Goal: Task Accomplishment & Management: Manage account settings

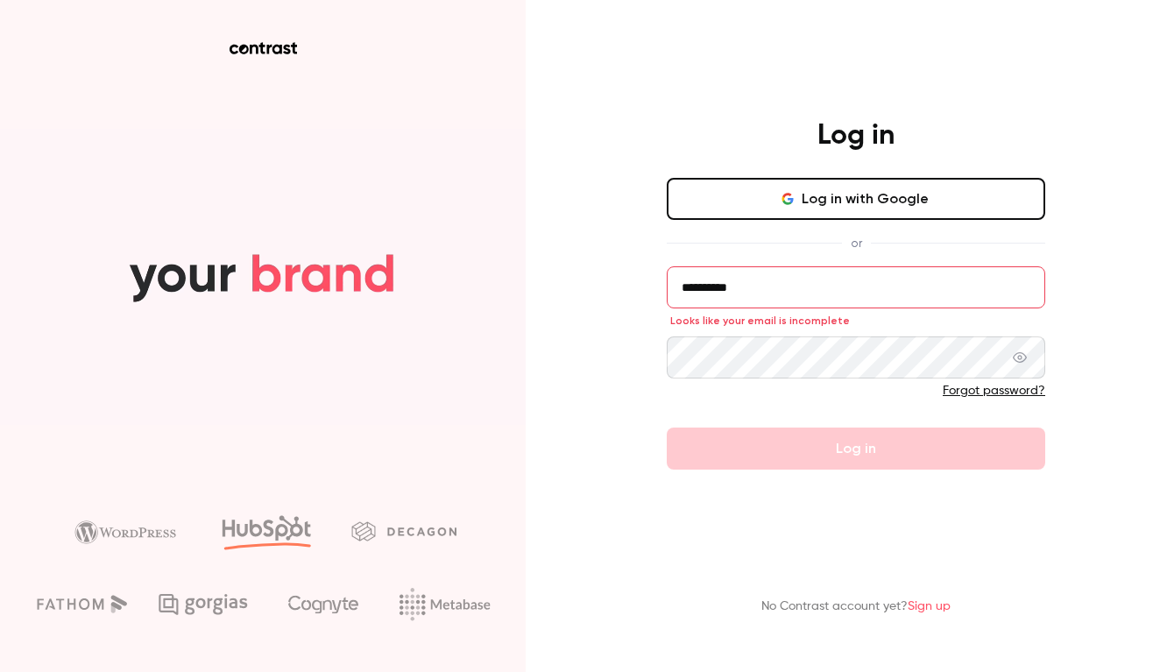
click at [735, 287] on input "**********" at bounding box center [856, 287] width 379 height 42
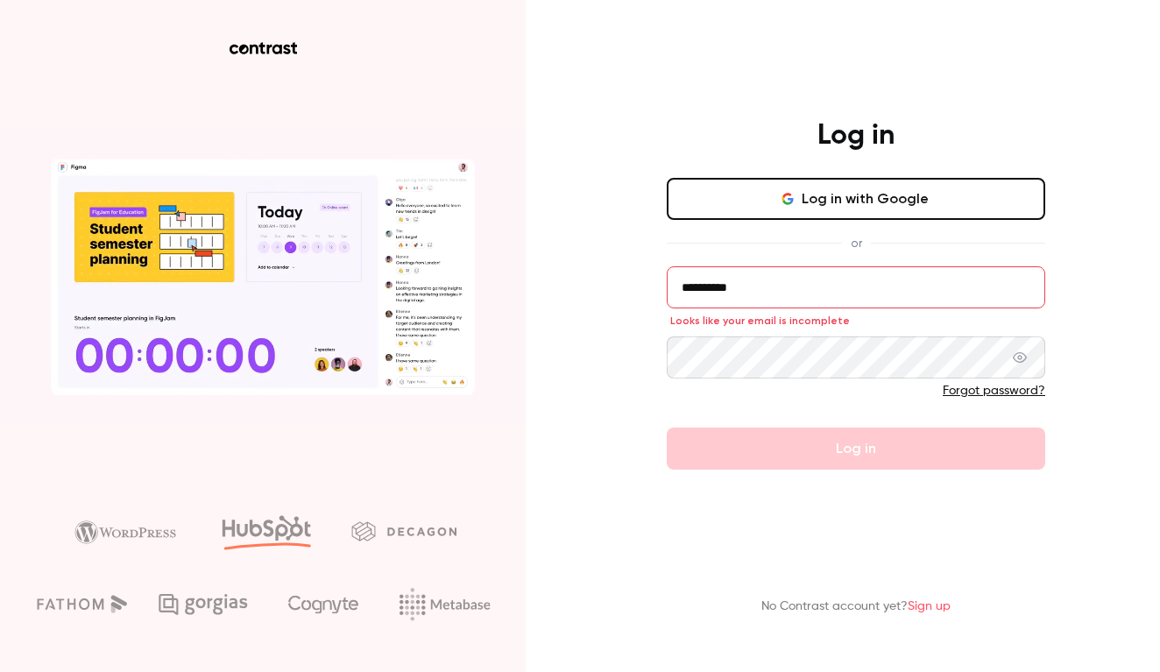
click at [735, 287] on input "**********" at bounding box center [856, 287] width 379 height 42
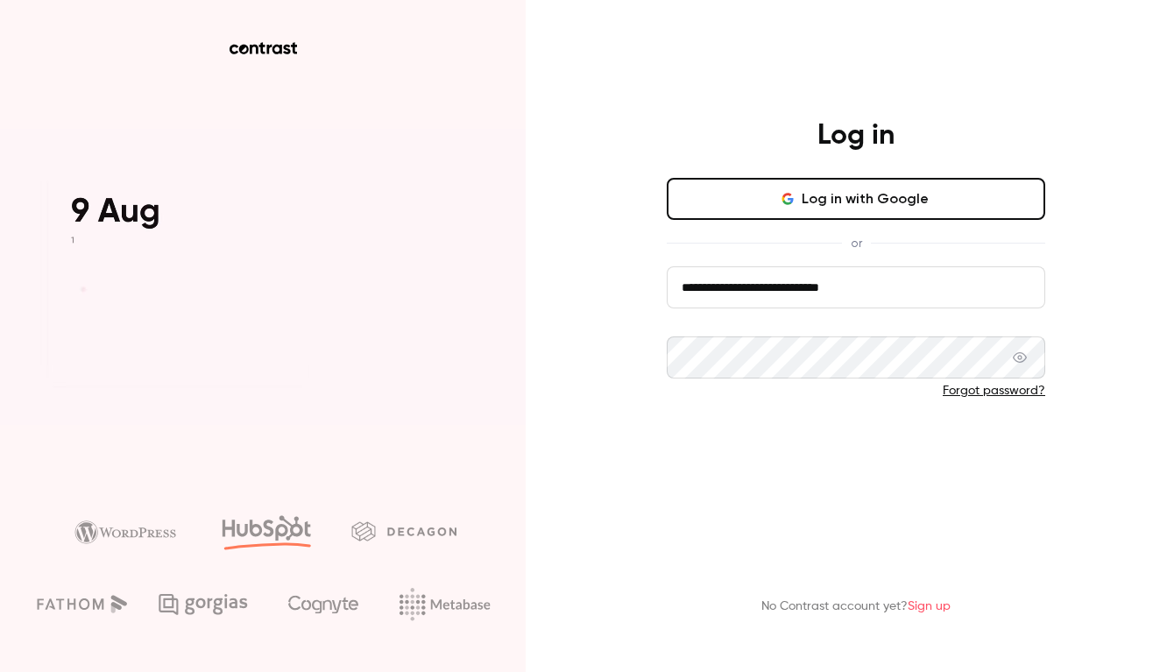
type input "**********"
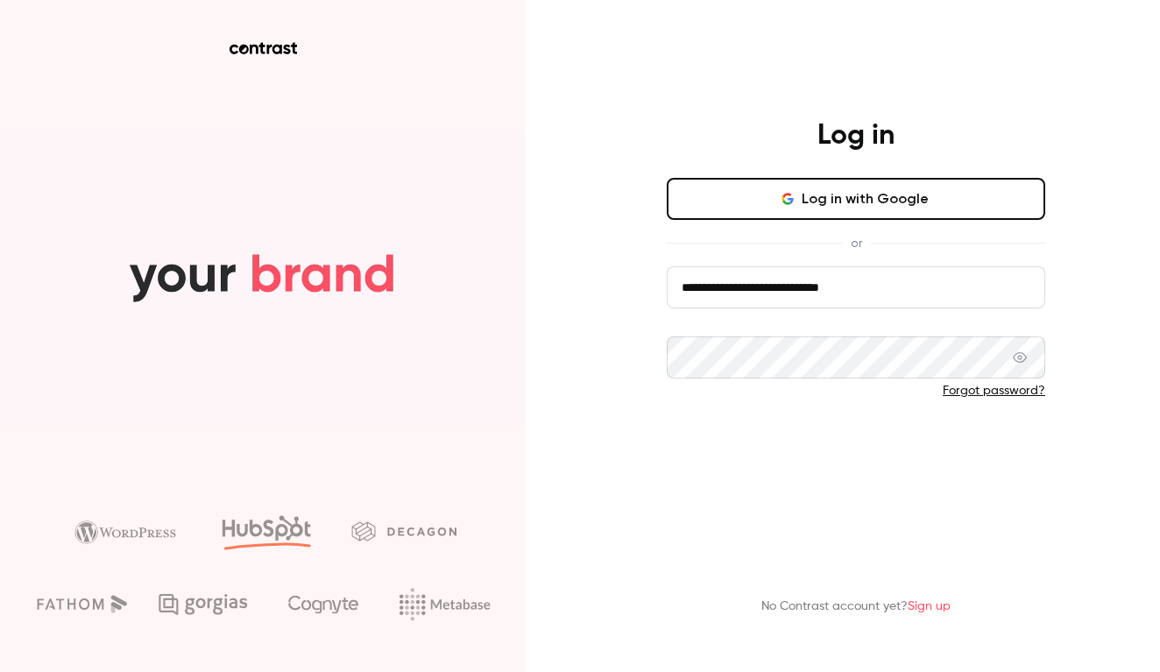
click at [838, 470] on button "Log in" at bounding box center [856, 449] width 379 height 42
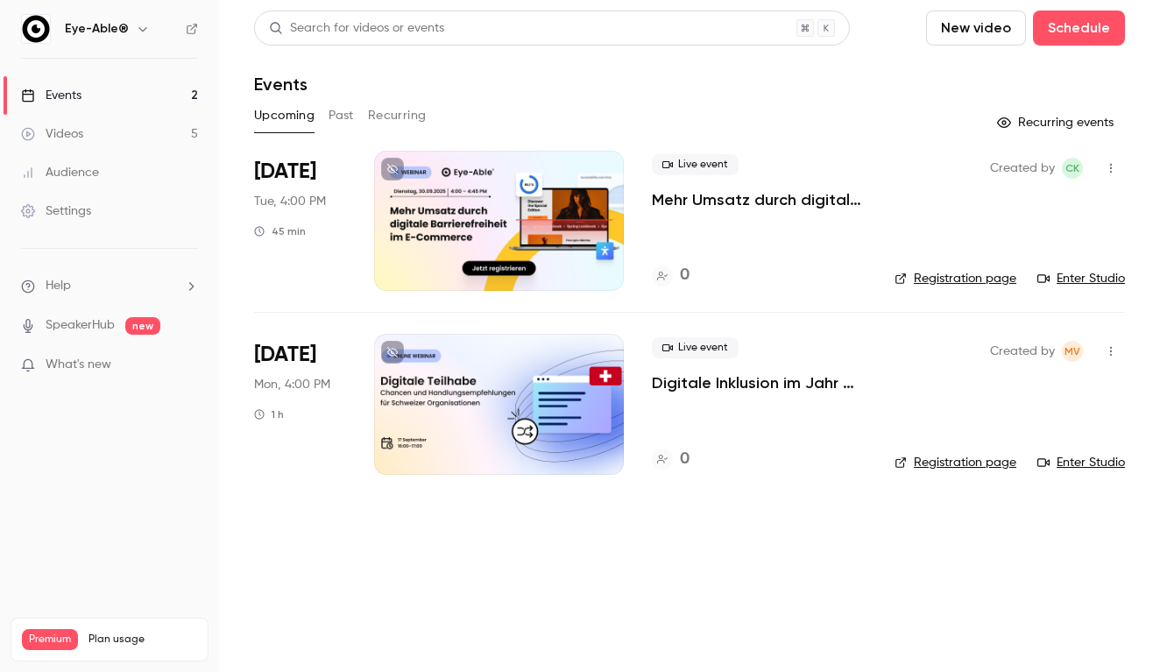
click at [672, 201] on p "Mehr Umsatz durch digitale Barrierefreiheit im E-Commerce" at bounding box center [759, 199] width 215 height 21
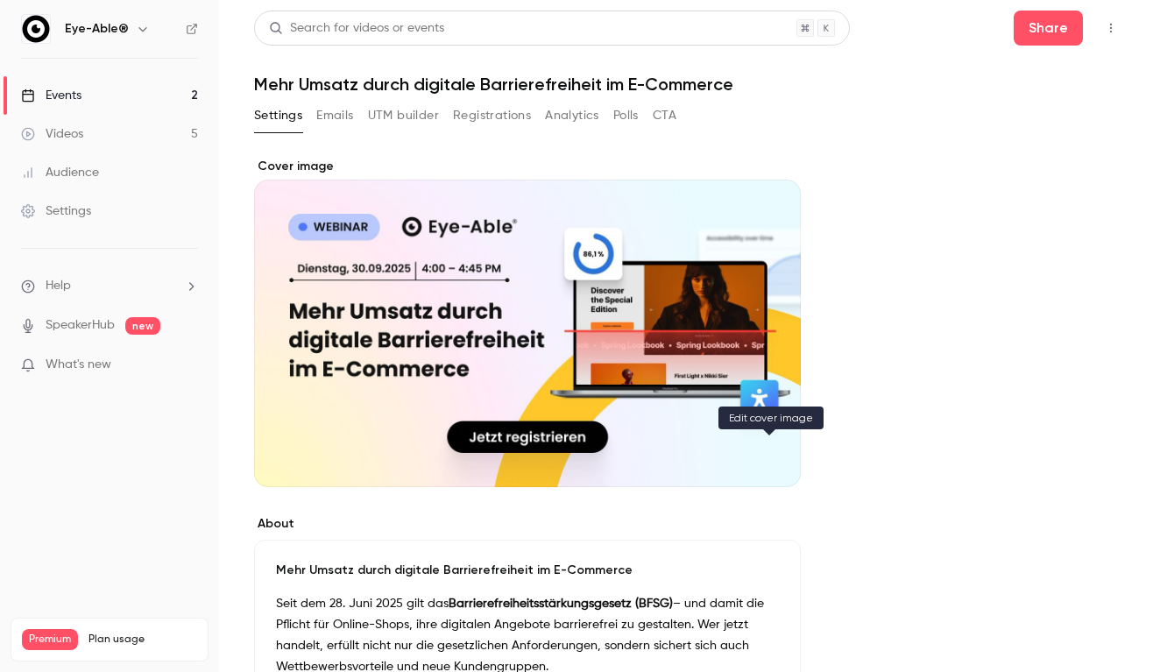
click at [767, 453] on icon "Cover image" at bounding box center [769, 456] width 19 height 14
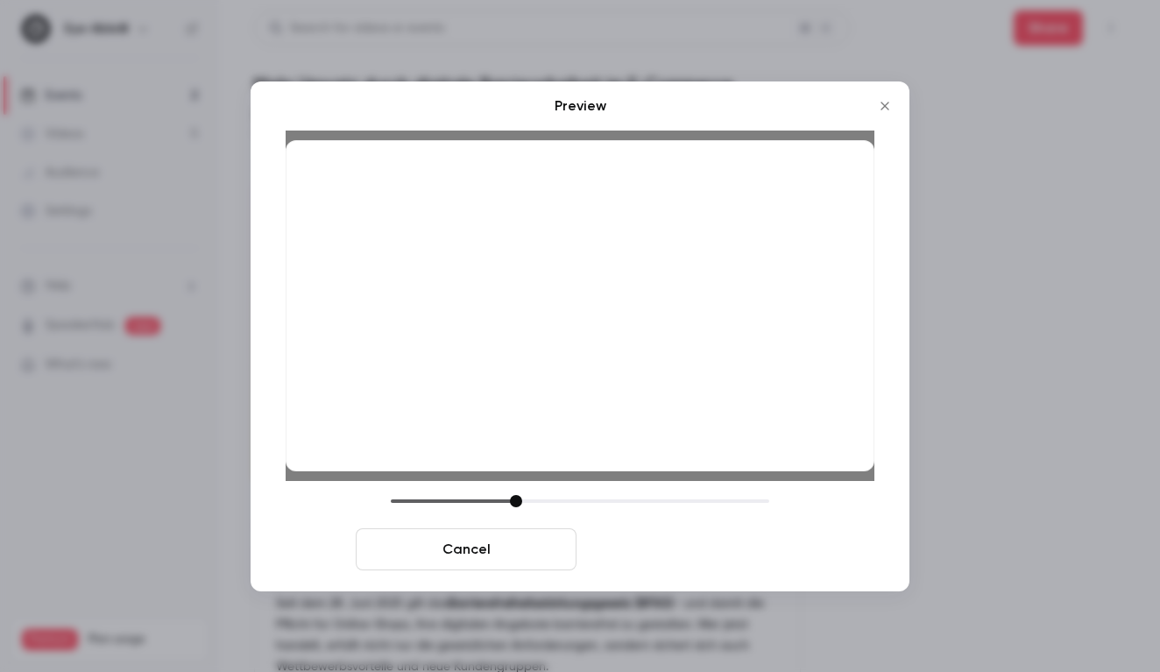
click at [736, 549] on button "Save cover" at bounding box center [694, 550] width 221 height 42
click at [706, 547] on button "Save cover" at bounding box center [694, 550] width 221 height 42
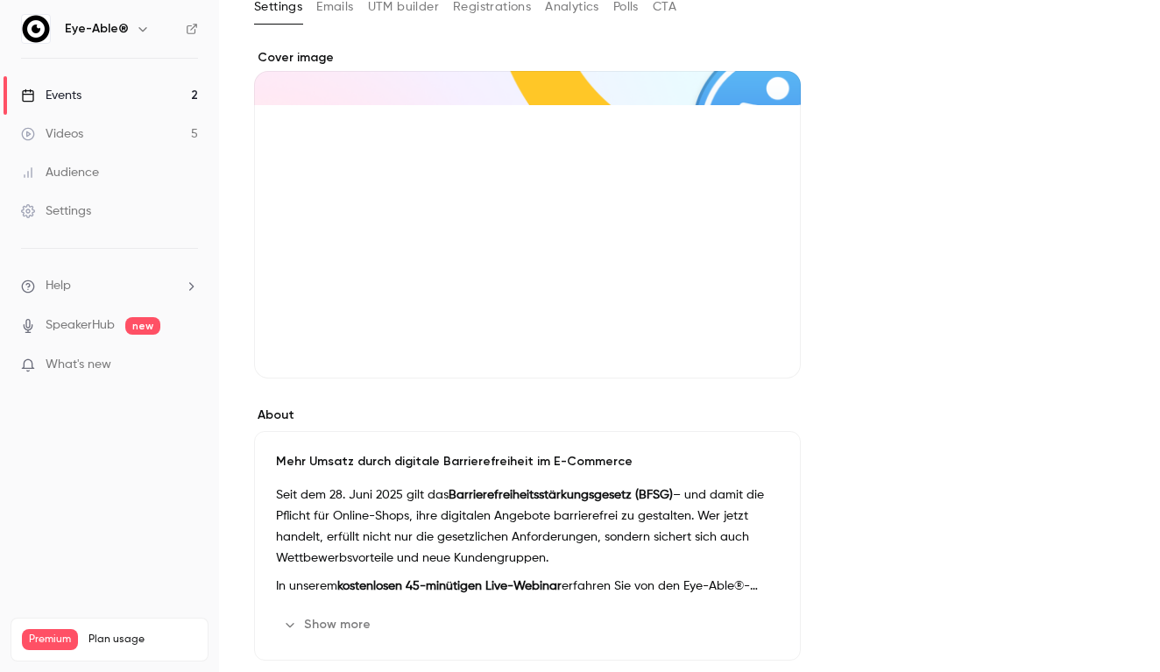
scroll to position [214, 0]
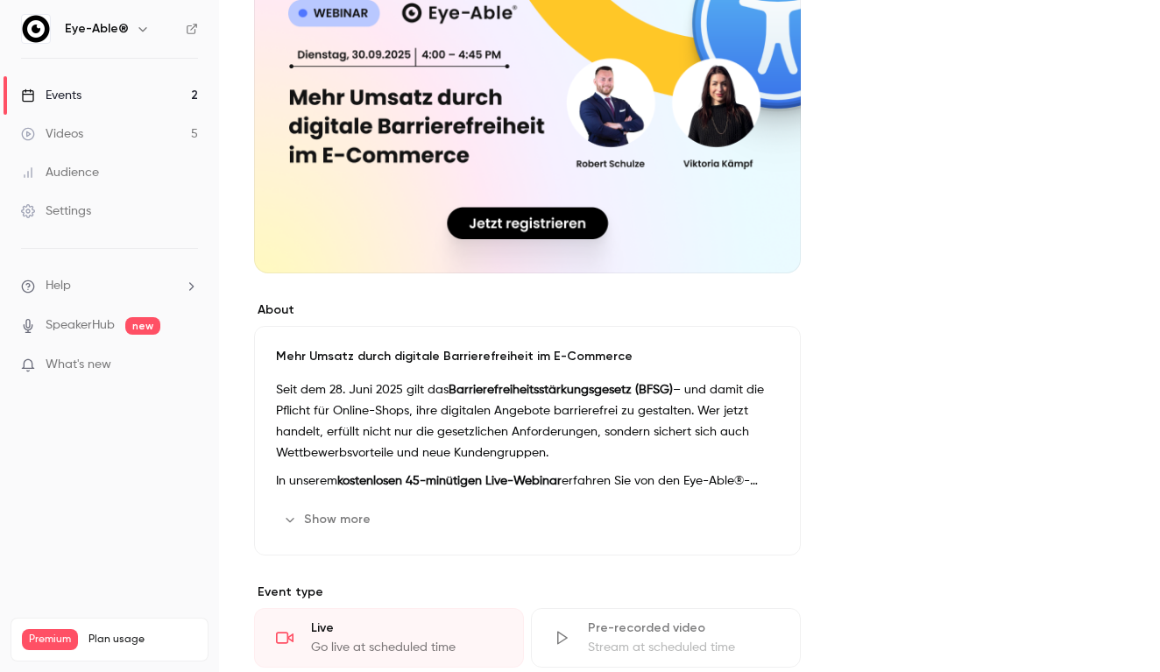
click at [344, 514] on button "Show more" at bounding box center [328, 520] width 105 height 28
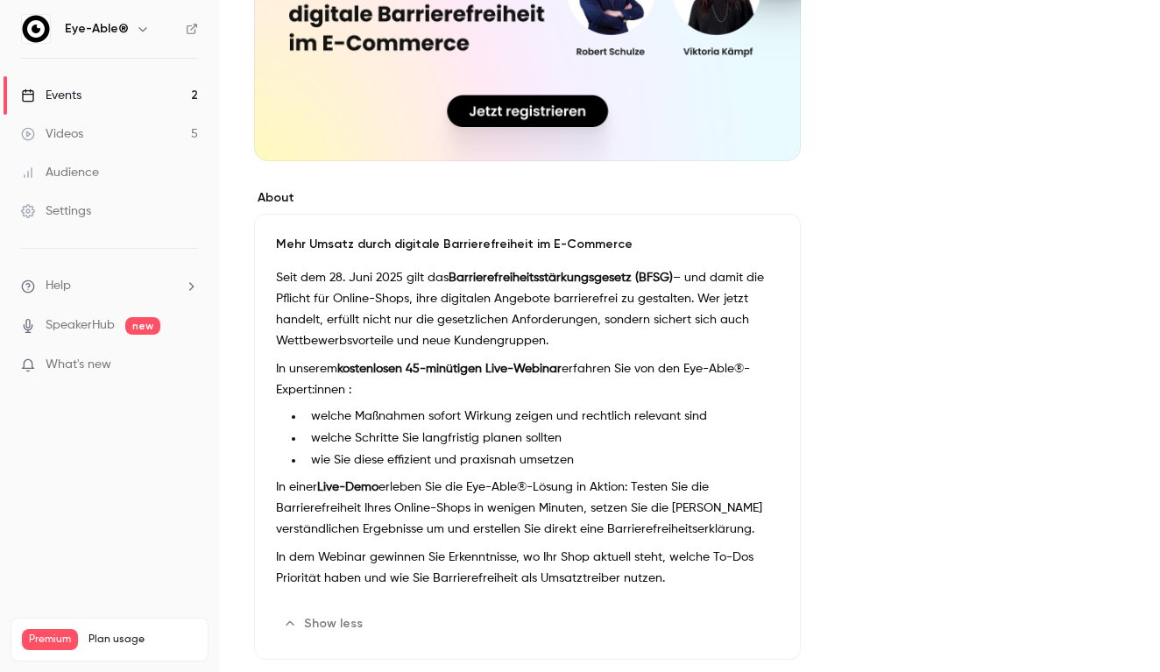
scroll to position [0, 0]
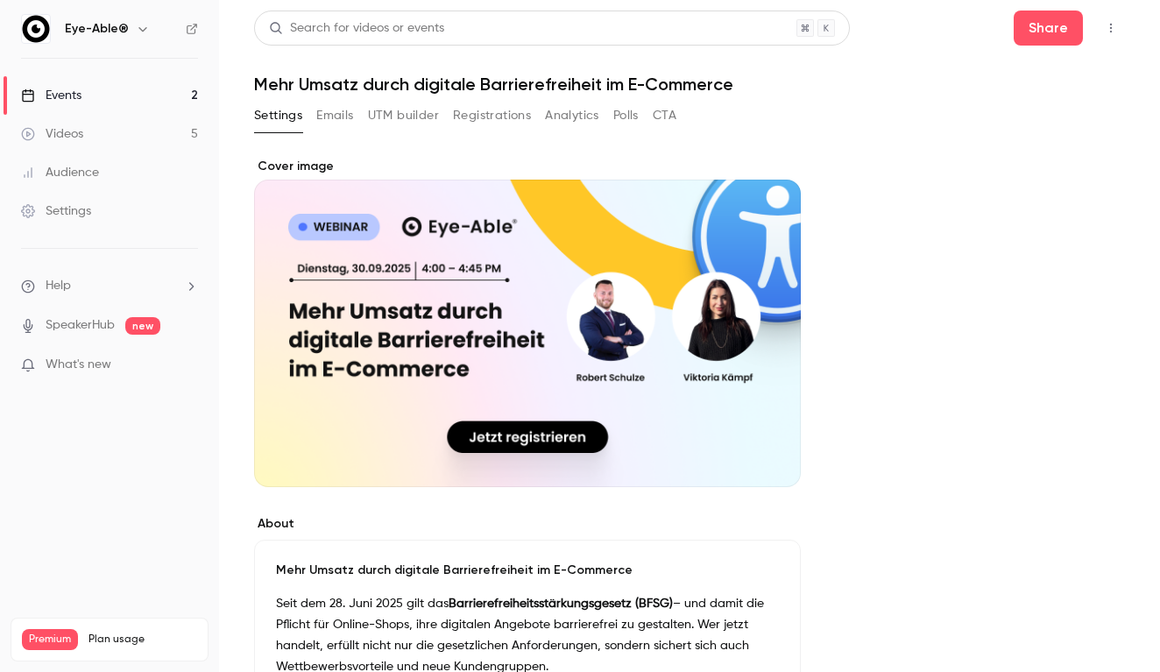
click at [351, 121] on button "Emails" at bounding box center [334, 116] width 37 height 28
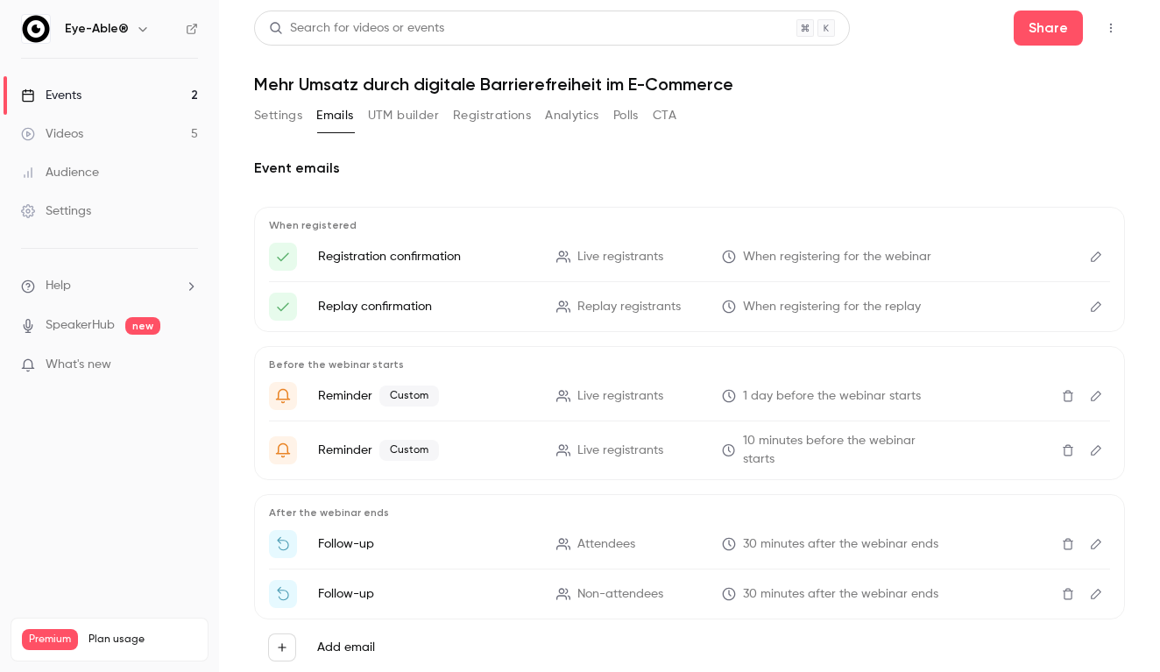
click at [394, 117] on button "UTM builder" at bounding box center [403, 116] width 71 height 28
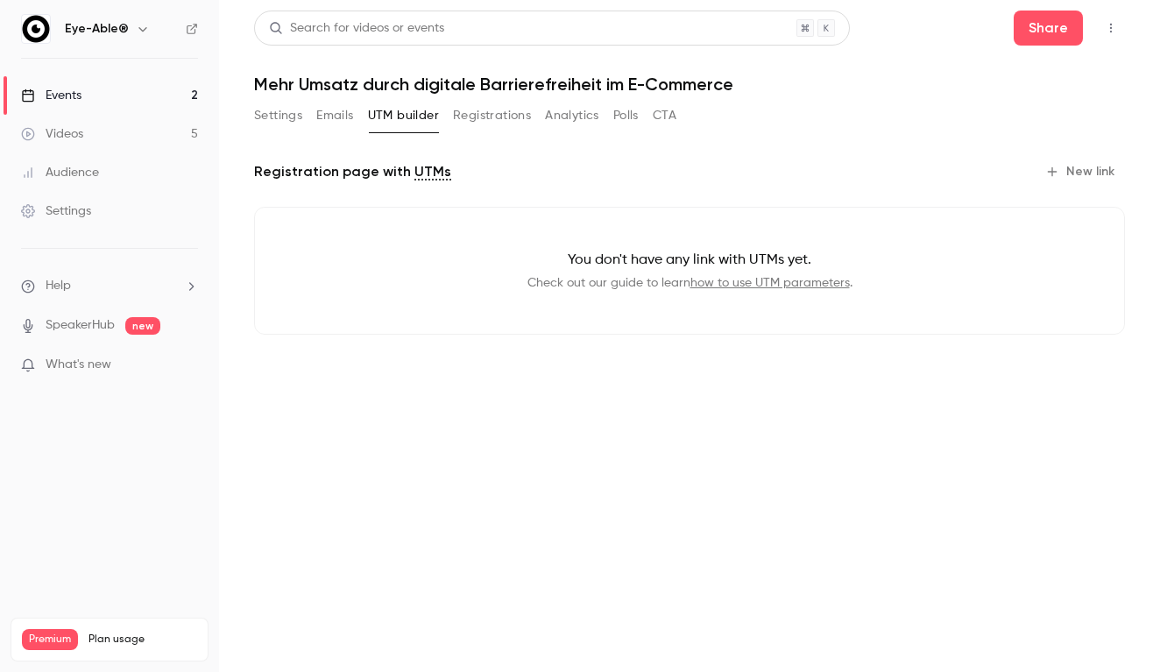
click at [475, 125] on button "Registrations" at bounding box center [492, 116] width 78 height 28
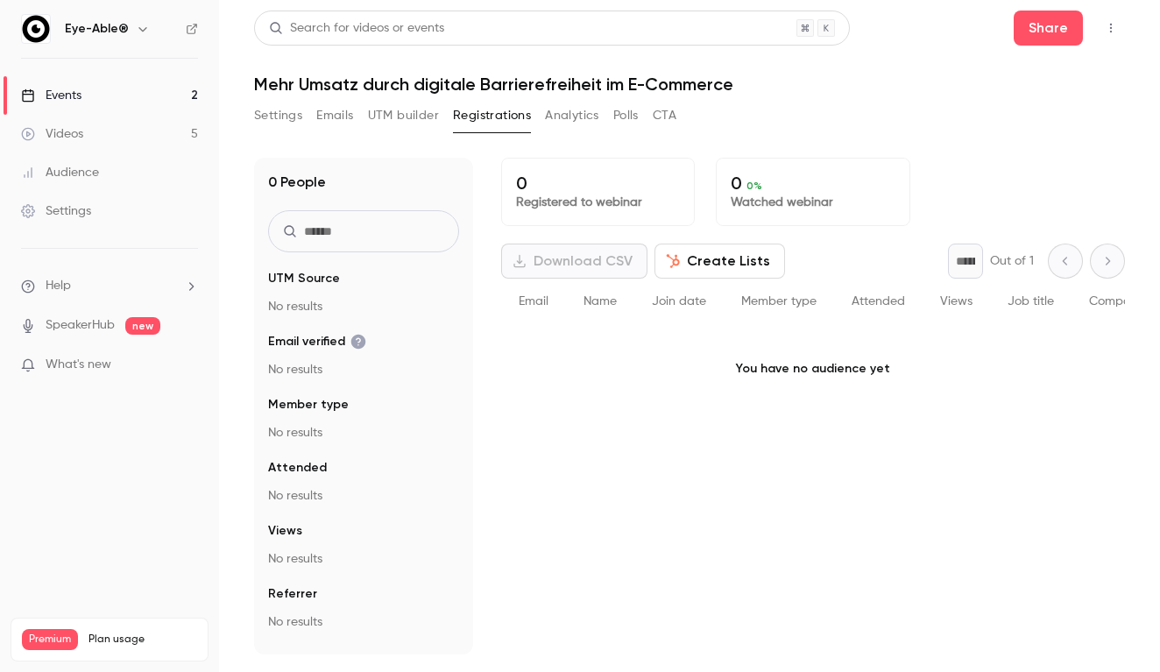
click at [573, 124] on button "Analytics" at bounding box center [572, 116] width 54 height 28
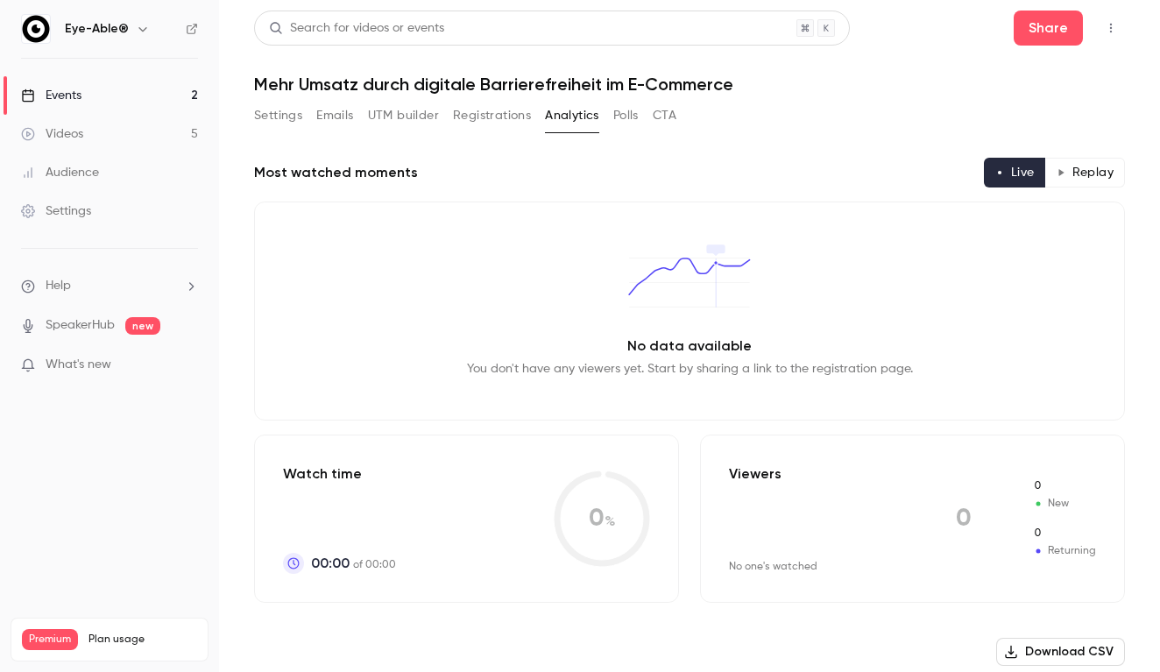
click at [628, 120] on button "Polls" at bounding box center [626, 116] width 25 height 28
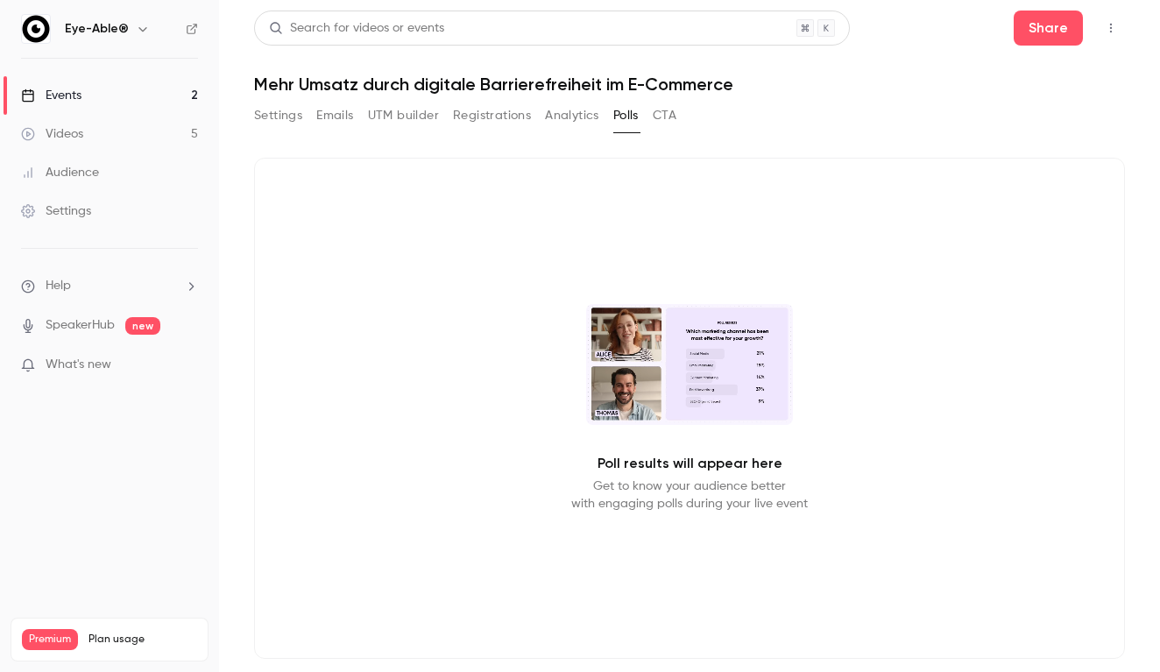
click at [679, 118] on div "Settings Emails UTM builder Registrations Analytics Polls CTA" at bounding box center [689, 119] width 871 height 35
click at [673, 119] on button "CTA" at bounding box center [665, 116] width 24 height 28
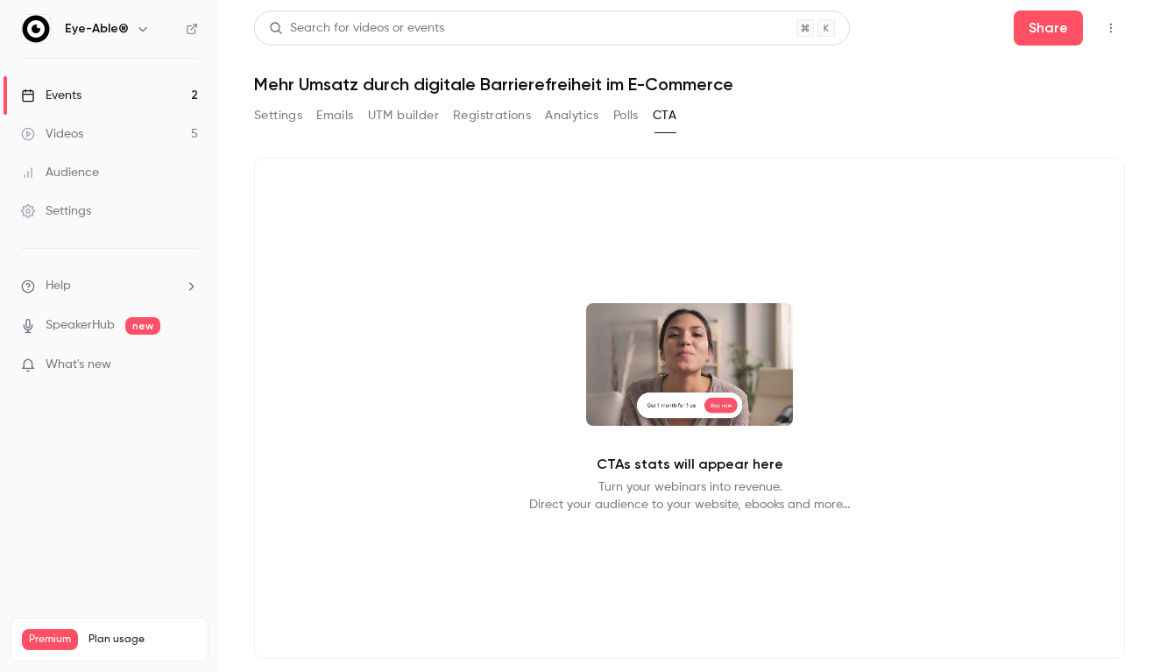
click at [283, 110] on button "Settings" at bounding box center [278, 116] width 48 height 28
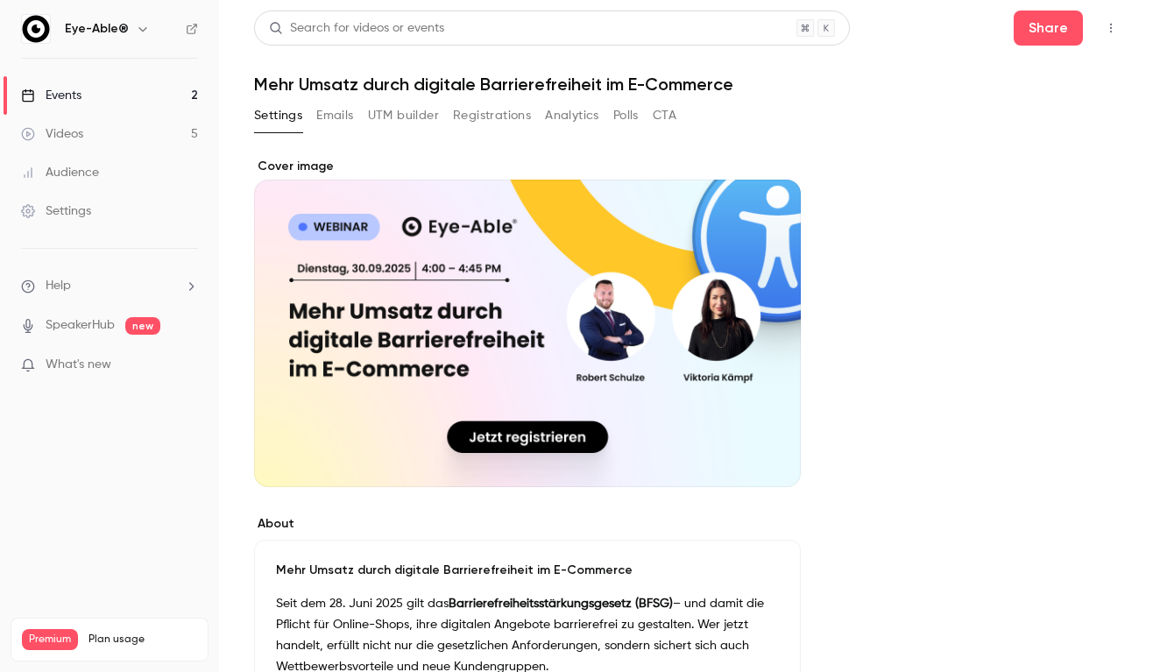
click at [362, 303] on div "Cover image" at bounding box center [527, 323] width 547 height 330
click at [0, 0] on input "Cover image" at bounding box center [0, 0] width 0 height 0
